Goal: Transaction & Acquisition: Purchase product/service

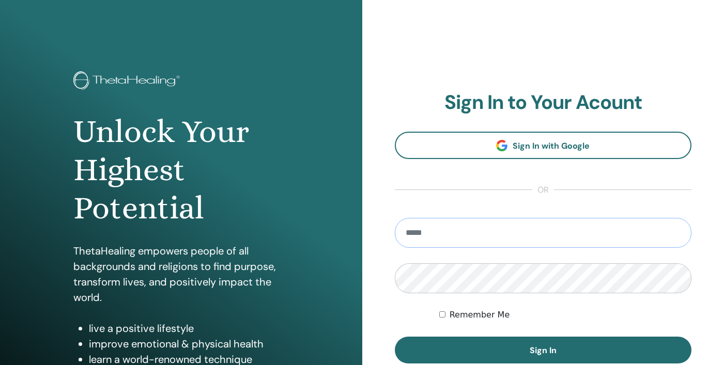
type input "**********"
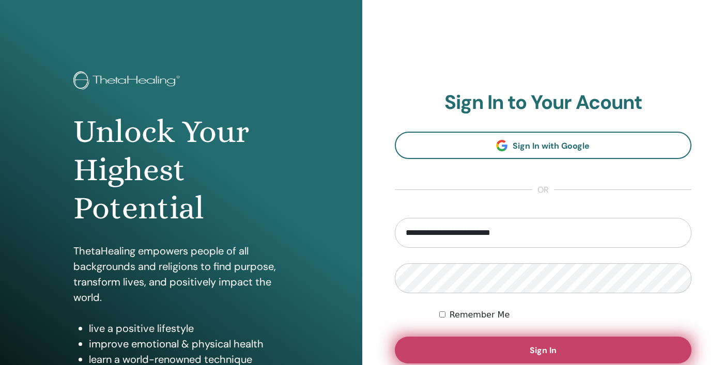
click at [548, 352] on span "Sign In" at bounding box center [543, 350] width 27 height 11
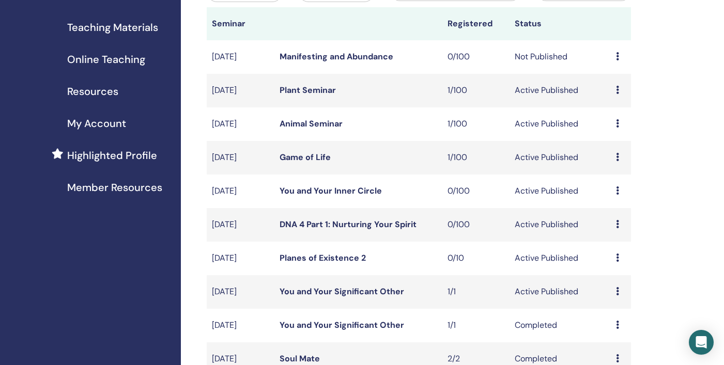
scroll to position [156, 0]
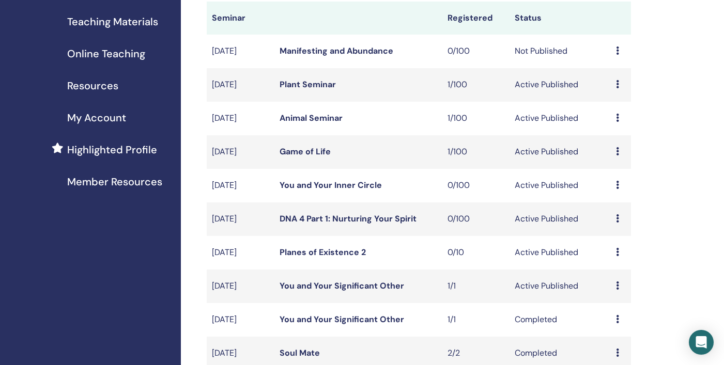
click at [346, 251] on link "Planes of Existence 2" at bounding box center [323, 252] width 86 height 11
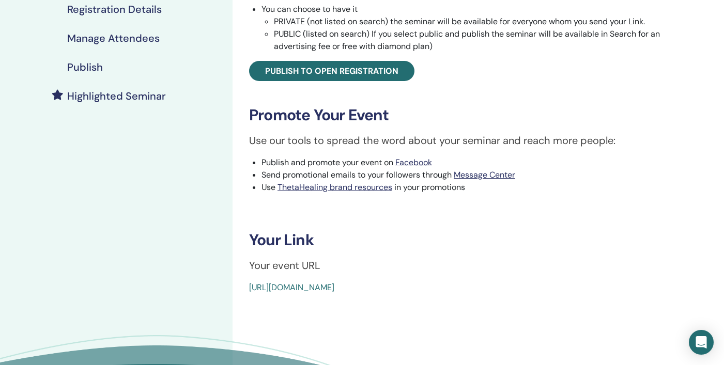
scroll to position [140, 0]
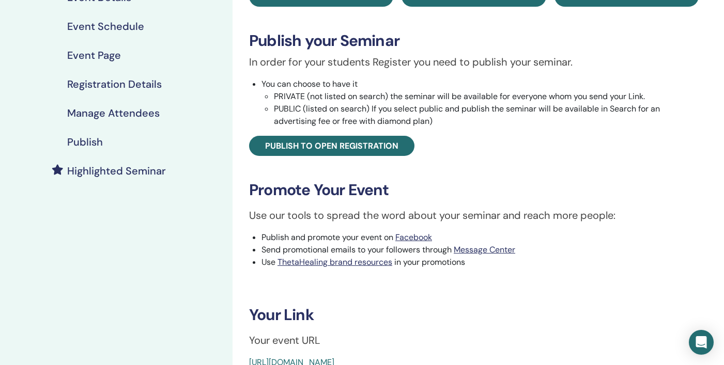
click at [134, 23] on h4 "Event Schedule" at bounding box center [105, 26] width 77 height 12
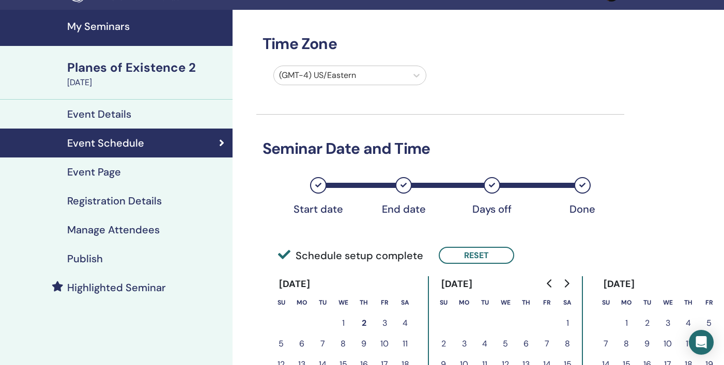
scroll to position [24, 0]
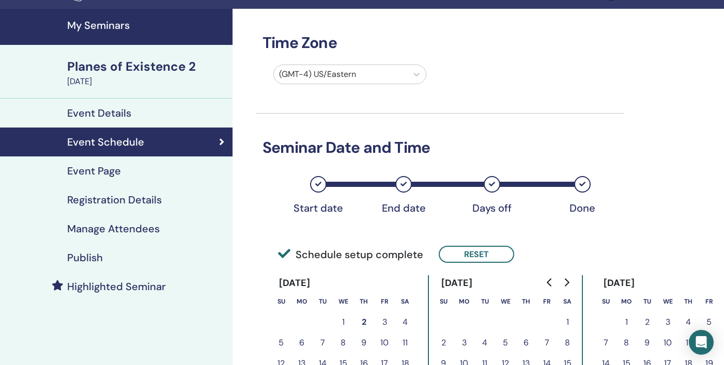
click at [92, 284] on h4 "Highlighted Seminar" at bounding box center [116, 287] width 99 height 12
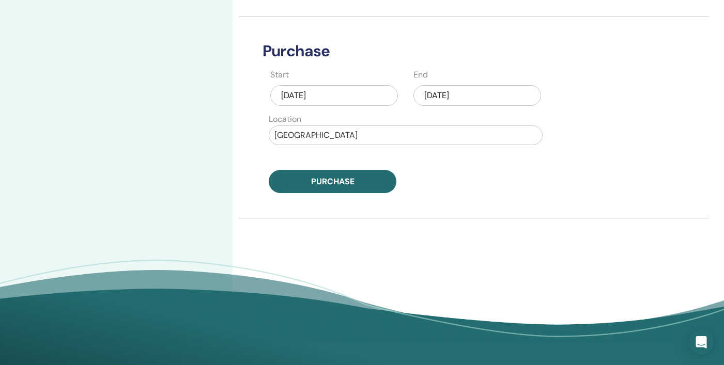
scroll to position [438, 0]
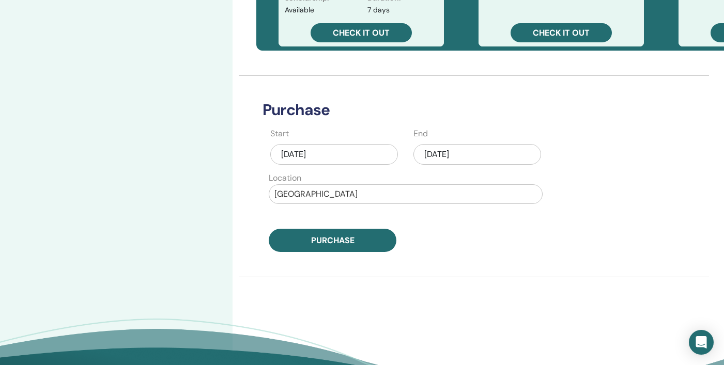
click at [468, 154] on div "Oct/02, 2025" at bounding box center [478, 154] width 128 height 21
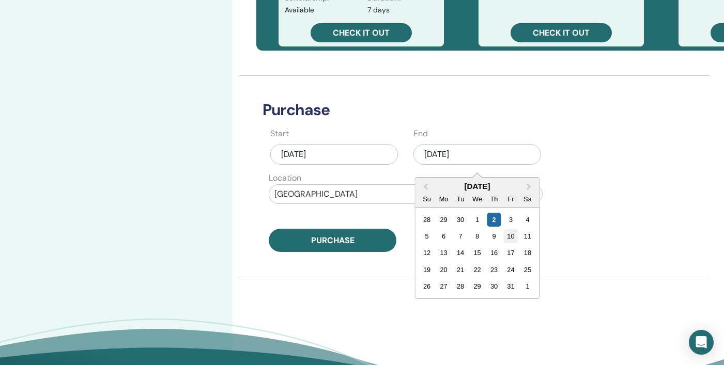
click at [509, 237] on div "10" at bounding box center [511, 237] width 14 height 14
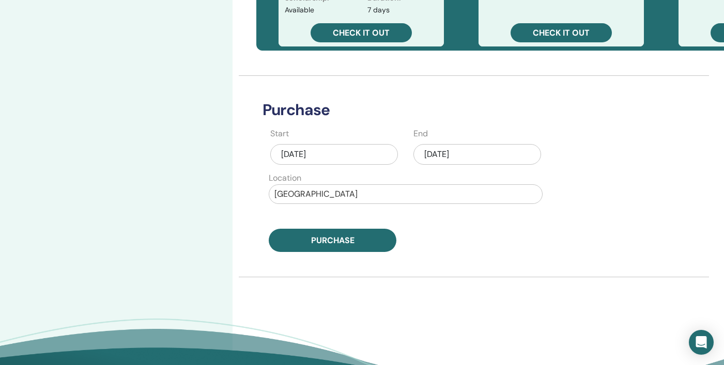
click at [484, 154] on div "Oct/10, 2025" at bounding box center [478, 154] width 128 height 21
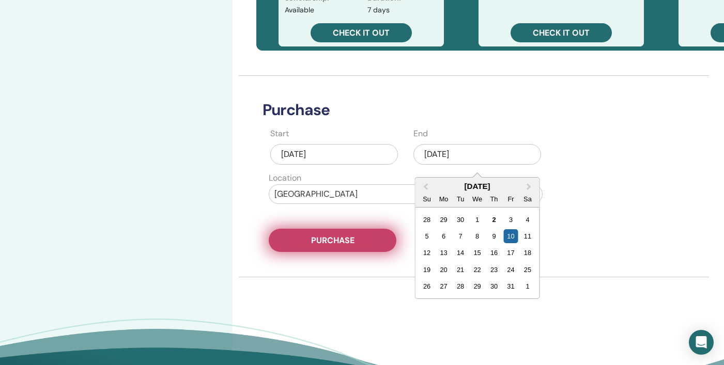
click at [337, 242] on span "Purchase" at bounding box center [332, 240] width 43 height 11
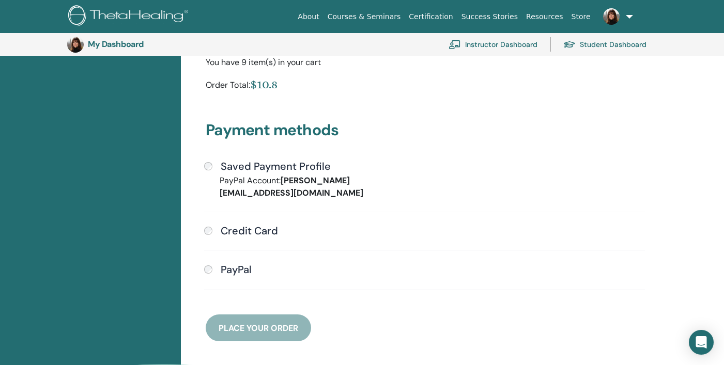
scroll to position [208, 0]
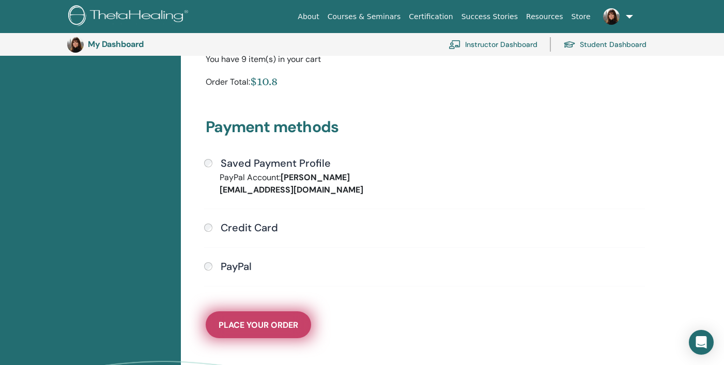
click at [272, 320] on span "Place Your Order" at bounding box center [259, 325] width 80 height 11
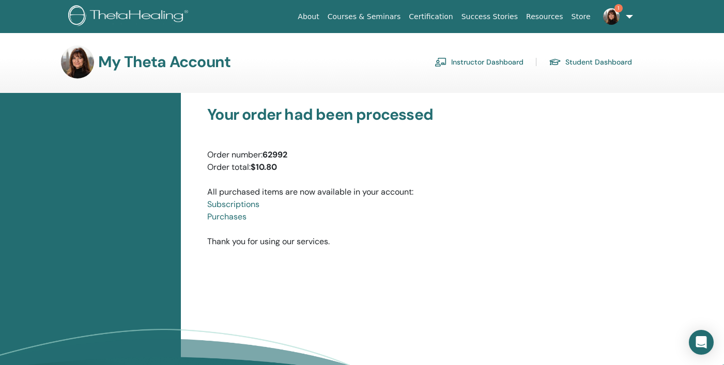
click at [480, 63] on link "Instructor Dashboard" at bounding box center [479, 62] width 89 height 17
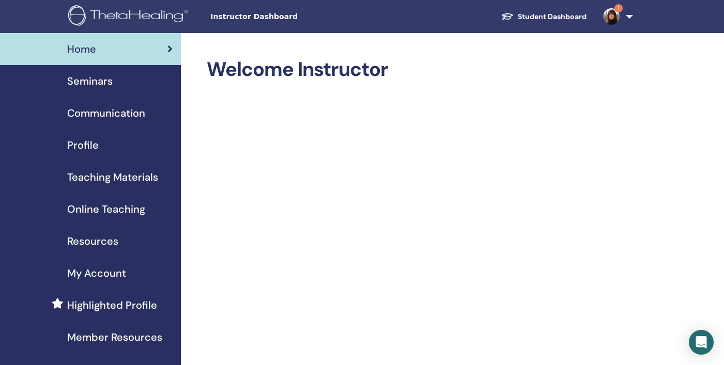
click at [115, 110] on span "Communication" at bounding box center [106, 113] width 78 height 16
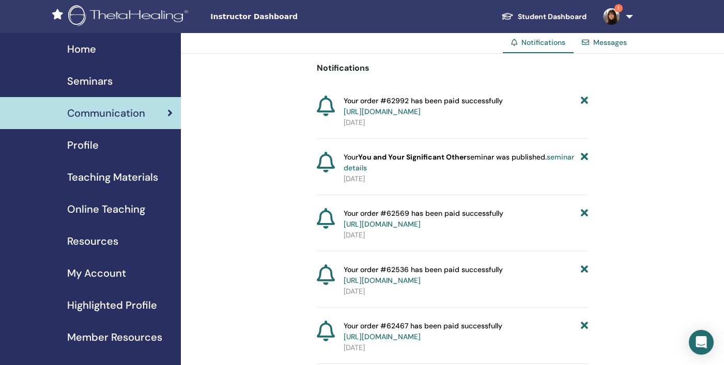
click at [97, 79] on span "Seminars" at bounding box center [89, 81] width 45 height 16
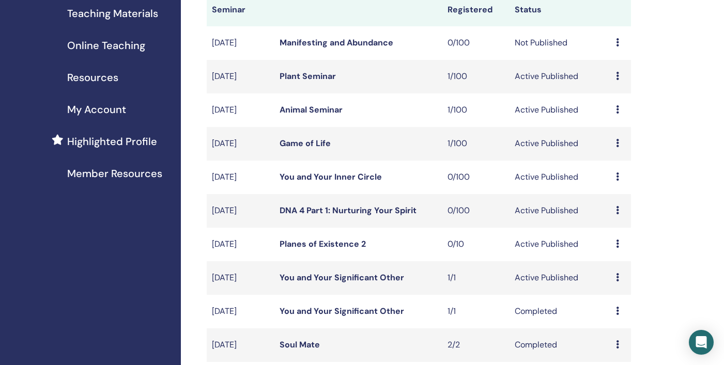
scroll to position [163, 0]
